Goal: Task Accomplishment & Management: Use online tool/utility

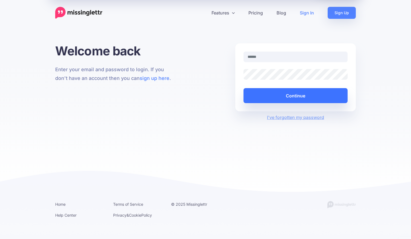
type input "**********"
click at [293, 94] on button "Continue" at bounding box center [295, 95] width 104 height 15
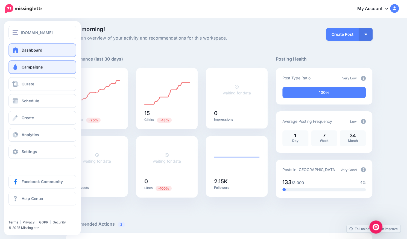
click at [40, 67] on span "Campaigns" at bounding box center [32, 67] width 21 height 5
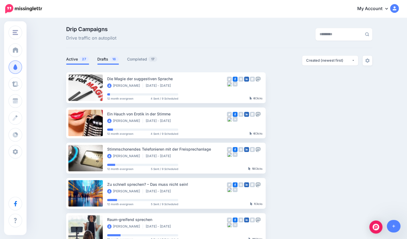
click at [104, 60] on link "Drafts 16" at bounding box center [108, 59] width 22 height 7
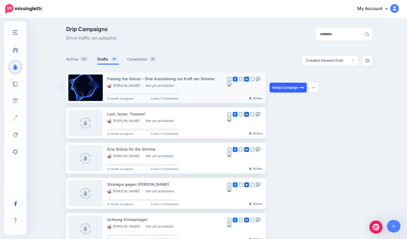
click at [294, 89] on link "Setup Campaign" at bounding box center [287, 88] width 37 height 10
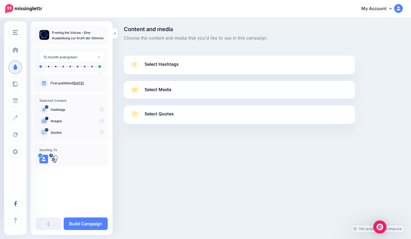
click at [167, 65] on span "Select Hashtags" at bounding box center [161, 64] width 34 height 7
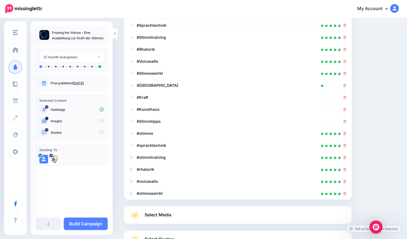
scroll to position [116, 0]
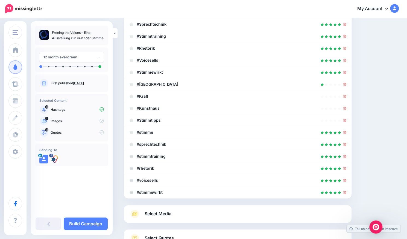
click at [388, 6] on icon at bounding box center [386, 8] width 3 height 4
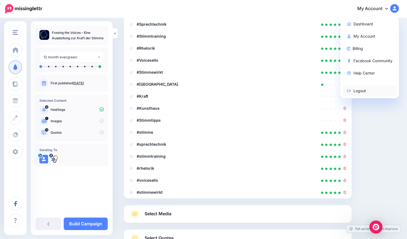
click at [365, 89] on link "Logout" at bounding box center [369, 90] width 54 height 11
